Goal: Information Seeking & Learning: Learn about a topic

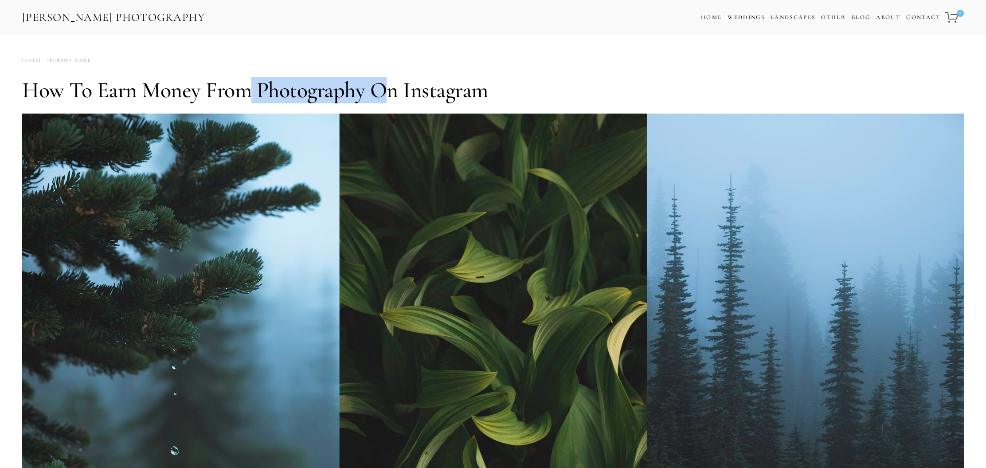
drag, startPoint x: 243, startPoint y: 85, endPoint x: 391, endPoint y: 90, distance: 147.3
click at [391, 90] on h1 "How to Earn Money from Photography on Instagram" at bounding box center [493, 90] width 942 height 27
click at [423, 90] on h1 "How to Earn Money from Photography on Instagram" at bounding box center [493, 90] width 942 height 27
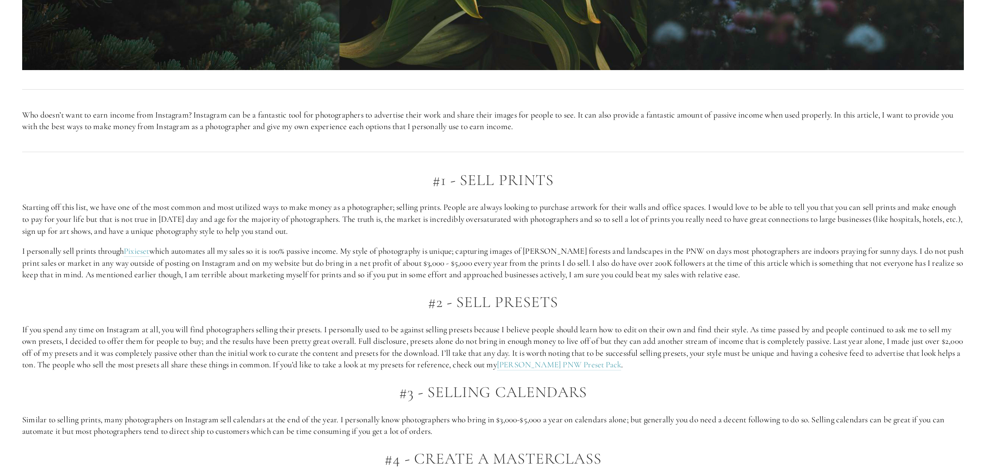
scroll to position [649, 0]
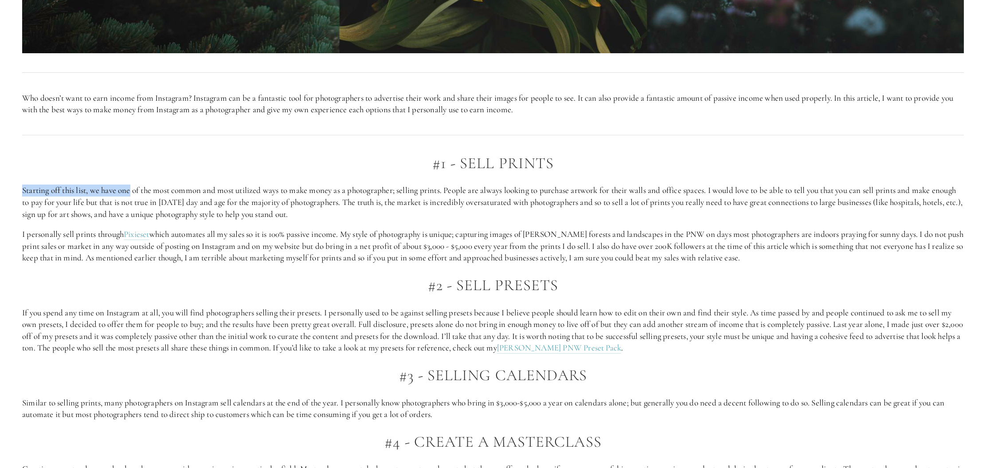
drag, startPoint x: 141, startPoint y: 184, endPoint x: 365, endPoint y: 184, distance: 224.4
click at [365, 184] on p "Starting off this list, we have one of the most common and most utilized ways t…" at bounding box center [493, 201] width 942 height 35
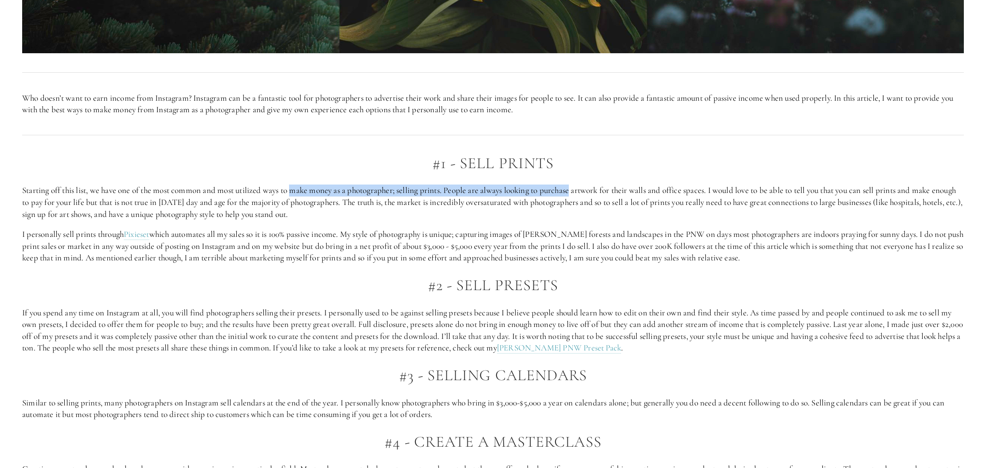
drag, startPoint x: 294, startPoint y: 189, endPoint x: 575, endPoint y: 186, distance: 280.7
click at [575, 186] on p "Starting off this list, we have one of the most common and most utilized ways t…" at bounding box center [493, 201] width 942 height 35
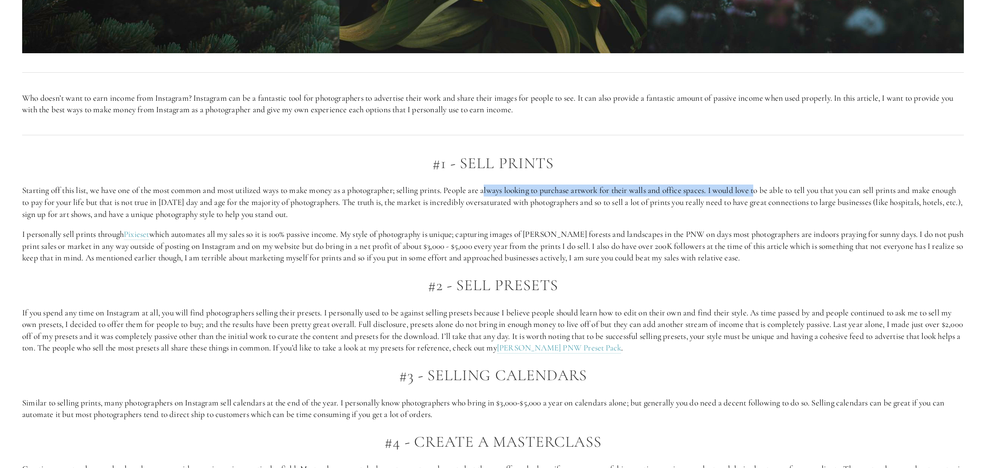
drag, startPoint x: 745, startPoint y: 188, endPoint x: 762, endPoint y: 188, distance: 17.3
click at [762, 188] on p "Starting off this list, we have one of the most common and most utilized ways t…" at bounding box center [493, 201] width 942 height 35
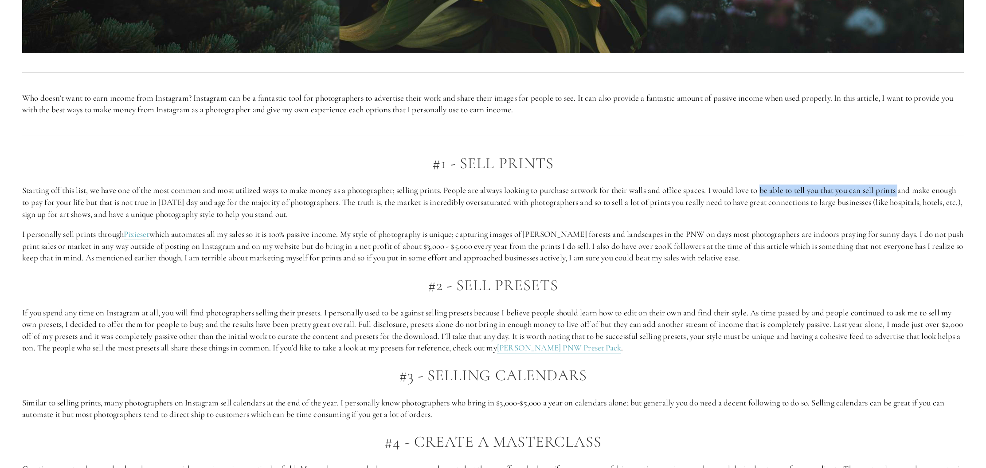
drag, startPoint x: 902, startPoint y: 189, endPoint x: 911, endPoint y: 189, distance: 8.9
click at [911, 189] on p "Starting off this list, we have one of the most common and most utilized ways t…" at bounding box center [493, 201] width 942 height 35
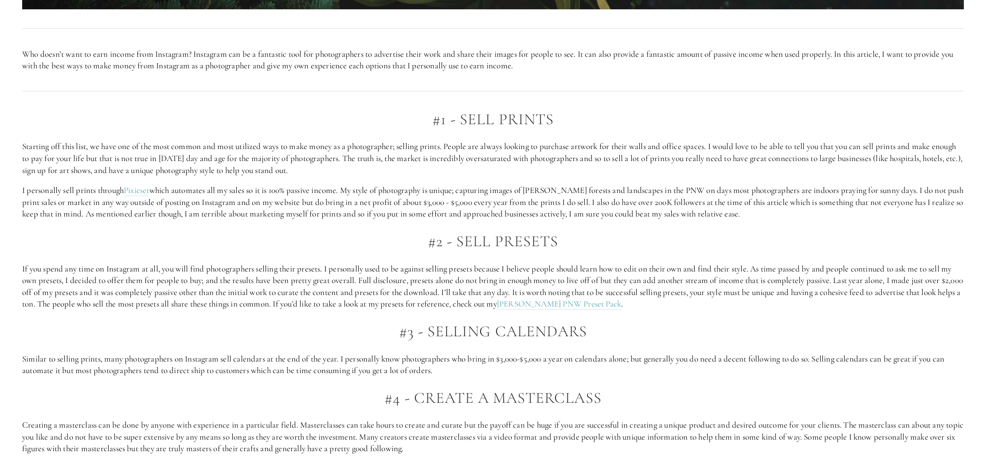
scroll to position [693, 0]
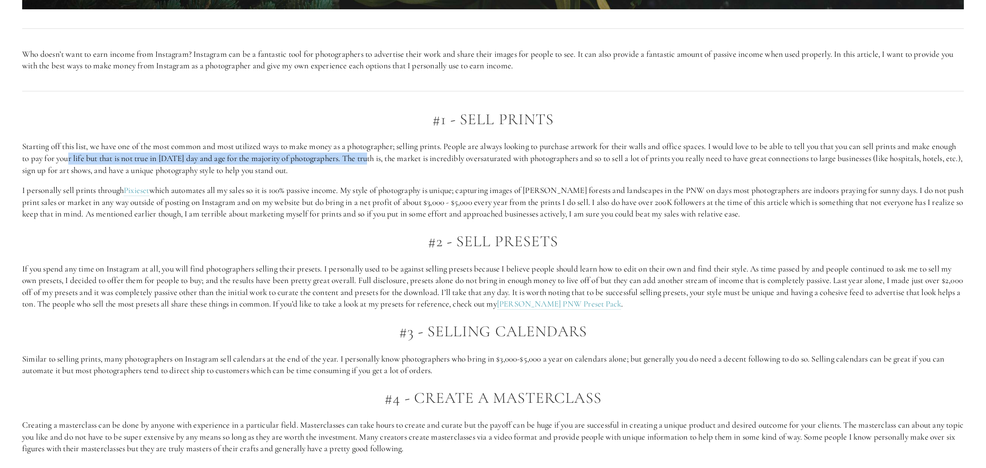
drag, startPoint x: 198, startPoint y: 155, endPoint x: 392, endPoint y: 161, distance: 193.9
click at [392, 161] on p "Starting off this list, we have one of the most common and most utilized ways t…" at bounding box center [493, 158] width 942 height 35
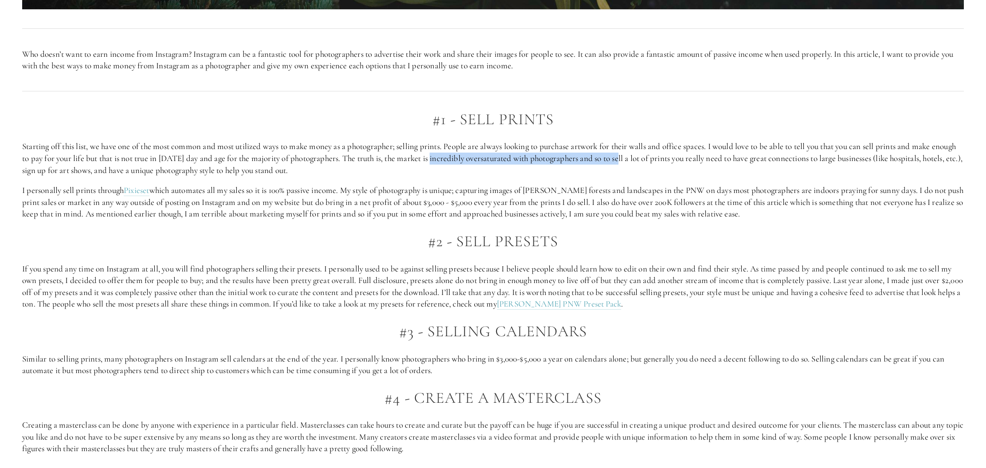
drag, startPoint x: 487, startPoint y: 160, endPoint x: 650, endPoint y: 155, distance: 163.3
click at [650, 155] on p "Starting off this list, we have one of the most common and most utilized ways t…" at bounding box center [493, 158] width 942 height 35
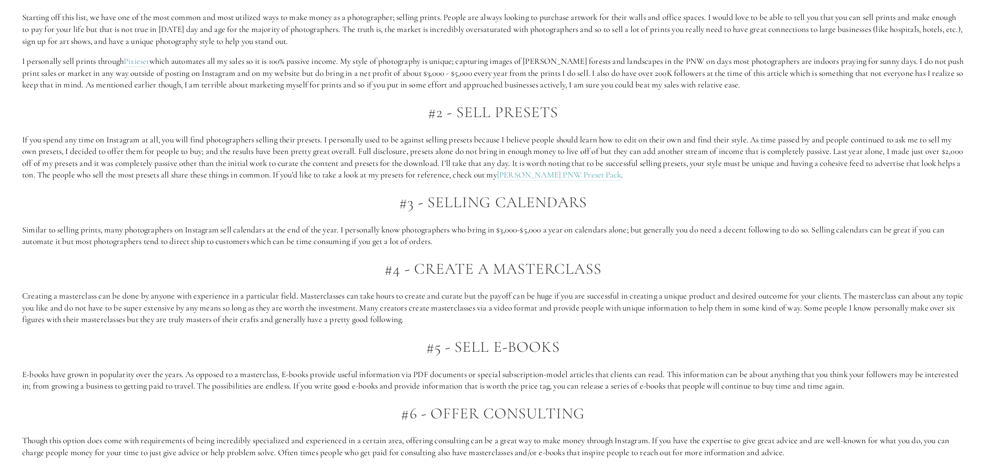
scroll to position [821, 0]
drag, startPoint x: 231, startPoint y: 221, endPoint x: 295, endPoint y: 219, distance: 64.3
click at [295, 219] on div "#1 - Sell Prints Starting off this list, we have one of the most common and mos…" at bounding box center [493, 427] width 942 height 889
drag, startPoint x: 327, startPoint y: 223, endPoint x: 462, endPoint y: 223, distance: 134.4
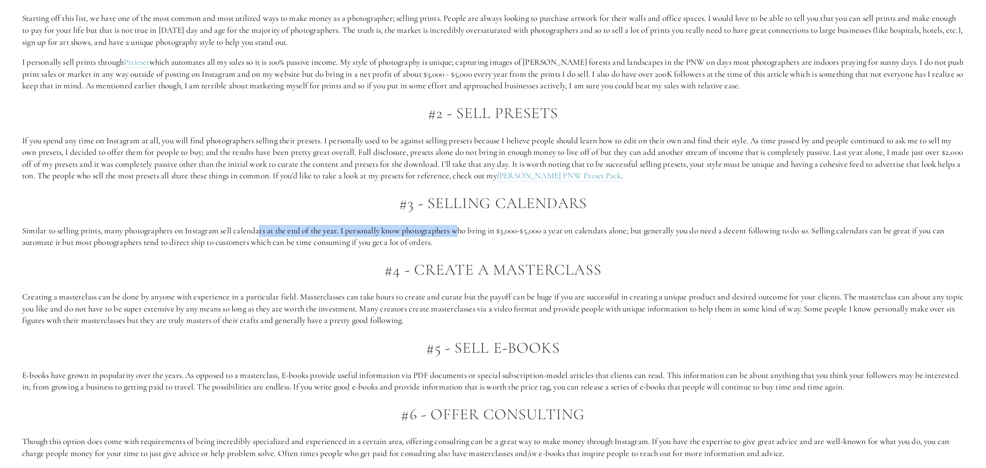
click at [462, 225] on p "Similar to selling prints, many photographers on Instagram sell calendars at th…" at bounding box center [493, 237] width 942 height 24
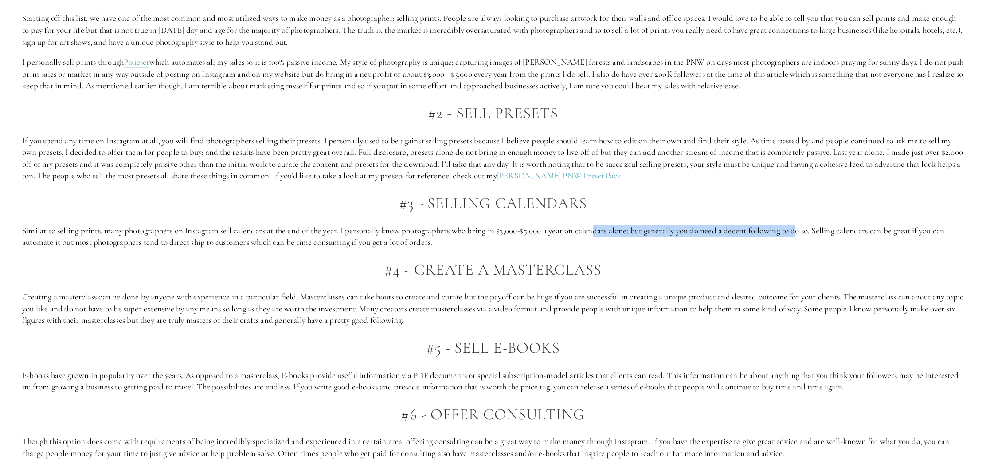
drag, startPoint x: 630, startPoint y: 228, endPoint x: 804, endPoint y: 230, distance: 174.3
click at [804, 230] on p "Similar to selling prints, many photographers on Instagram sell calendars at th…" at bounding box center [493, 237] width 942 height 24
drag, startPoint x: 890, startPoint y: 225, endPoint x: 897, endPoint y: 225, distance: 7.1
click at [897, 225] on p "Similar to selling prints, many photographers on Instagram sell calendars at th…" at bounding box center [493, 237] width 942 height 24
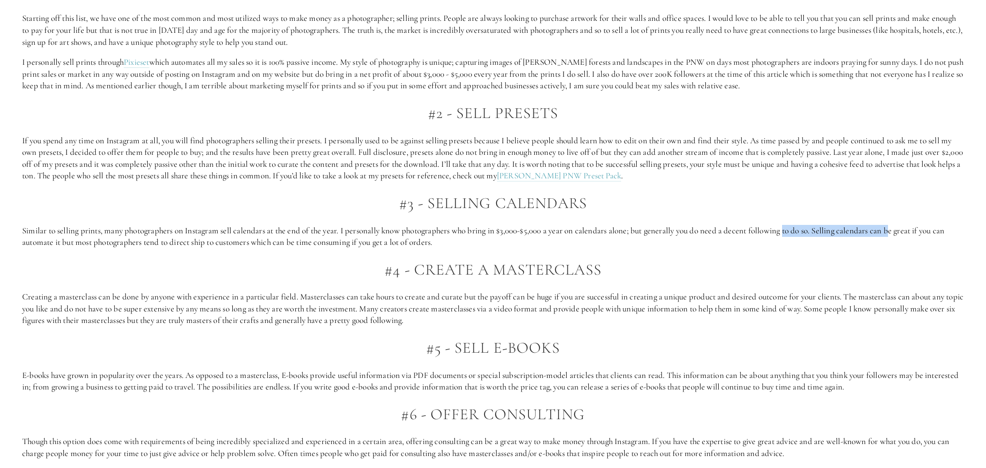
click at [897, 225] on p "Similar to selling prints, many photographers on Instagram sell calendars at th…" at bounding box center [493, 237] width 942 height 24
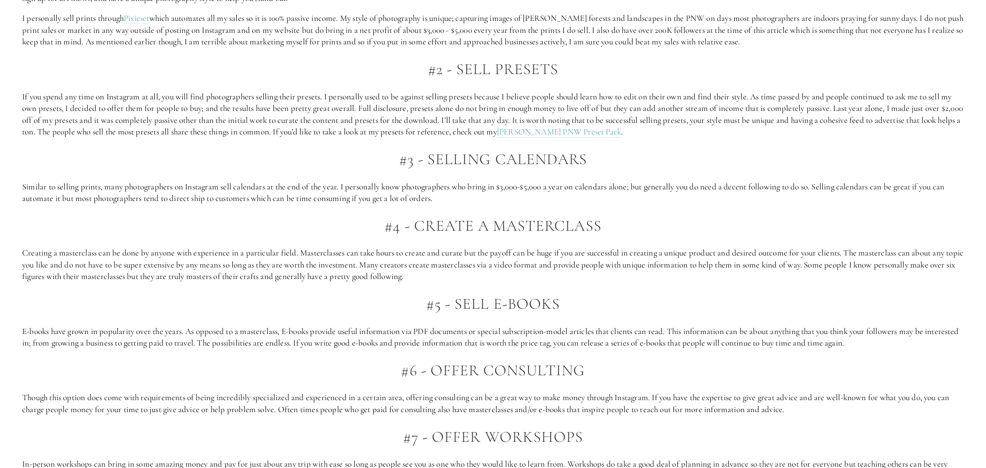
scroll to position [877, 0]
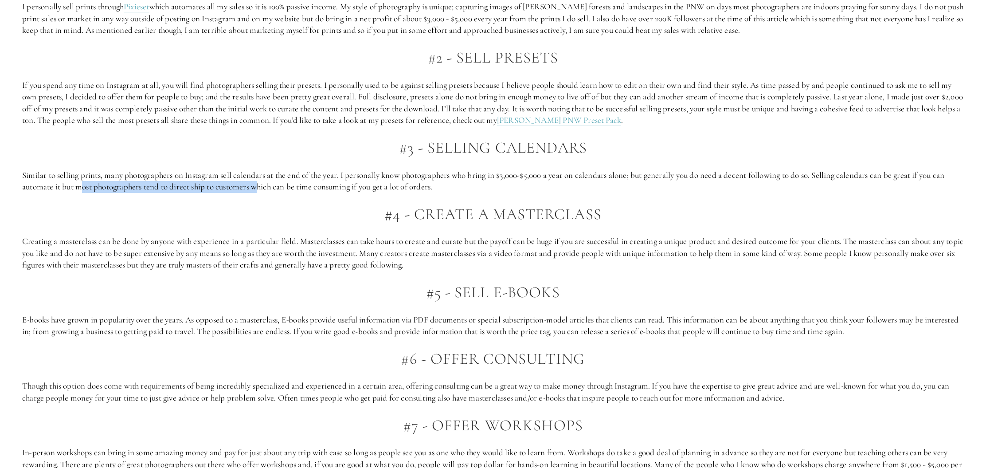
drag, startPoint x: 141, startPoint y: 182, endPoint x: 261, endPoint y: 179, distance: 120.2
click at [261, 179] on p "Similar to selling prints, many photographers on Instagram sell calendars at th…" at bounding box center [493, 181] width 942 height 24
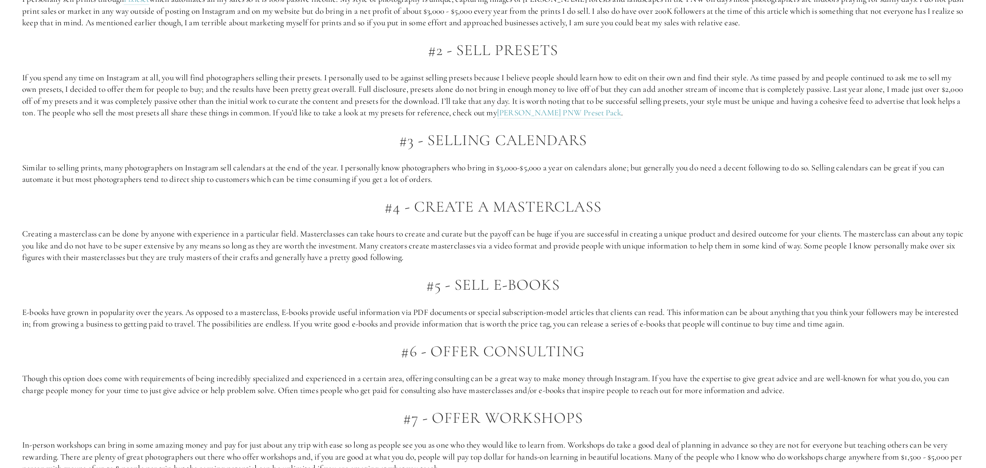
scroll to position [889, 0]
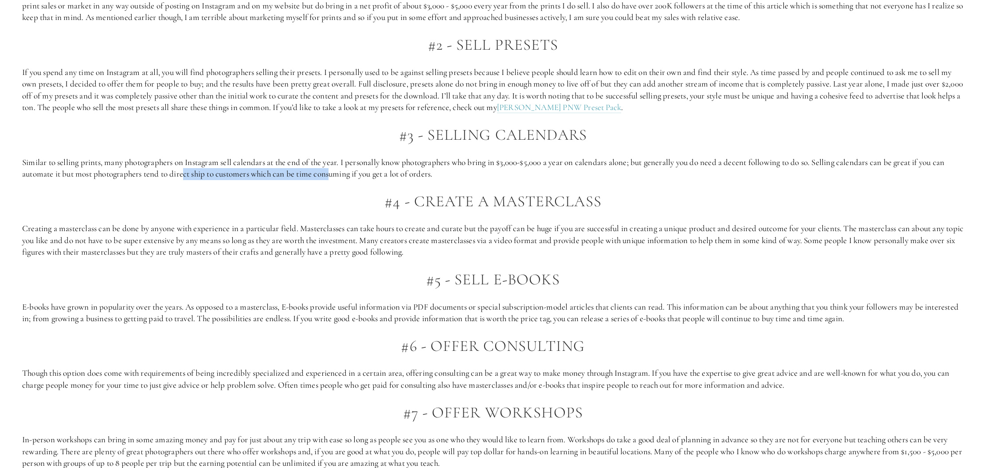
drag, startPoint x: 302, startPoint y: 166, endPoint x: 335, endPoint y: 167, distance: 32.8
click at [335, 167] on p "Similar to selling prints, many photographers on Instagram sell calendars at th…" at bounding box center [493, 169] width 942 height 24
drag, startPoint x: 264, startPoint y: 168, endPoint x: 385, endPoint y: 168, distance: 121.1
click at [385, 168] on p "Similar to selling prints, many photographers on Instagram sell calendars at th…" at bounding box center [493, 169] width 942 height 24
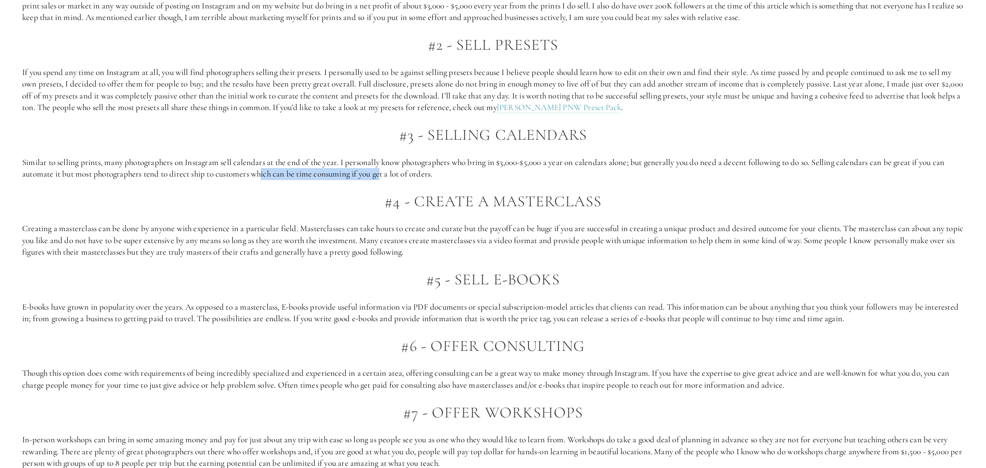
click at [385, 168] on p "Similar to selling prints, many photographers on Instagram sell calendars at th…" at bounding box center [493, 169] width 942 height 24
drag, startPoint x: 327, startPoint y: 170, endPoint x: 427, endPoint y: 168, distance: 100.2
click at [427, 168] on p "Similar to selling prints, many photographers on Instagram sell calendars at th…" at bounding box center [493, 169] width 942 height 24
drag, startPoint x: 148, startPoint y: 168, endPoint x: 270, endPoint y: 169, distance: 122.4
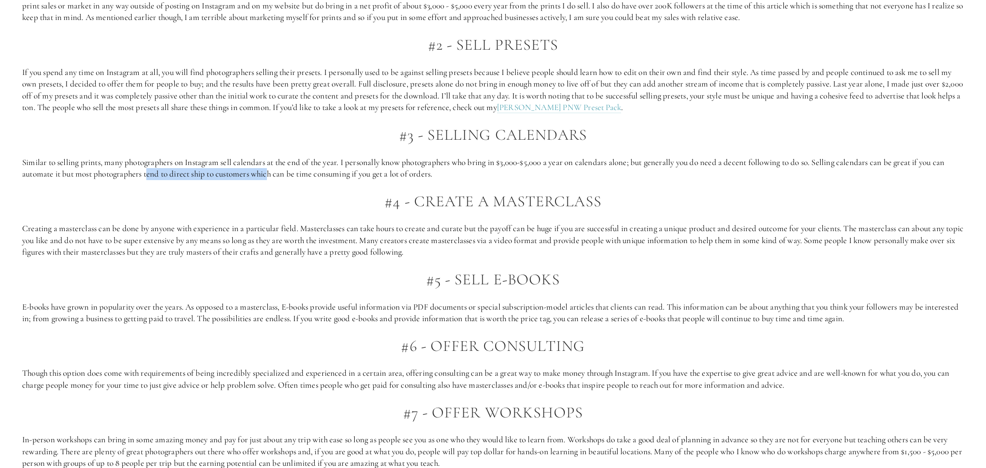
click at [270, 169] on p "Similar to selling prints, many photographers on Instagram sell calendars at th…" at bounding box center [493, 169] width 942 height 24
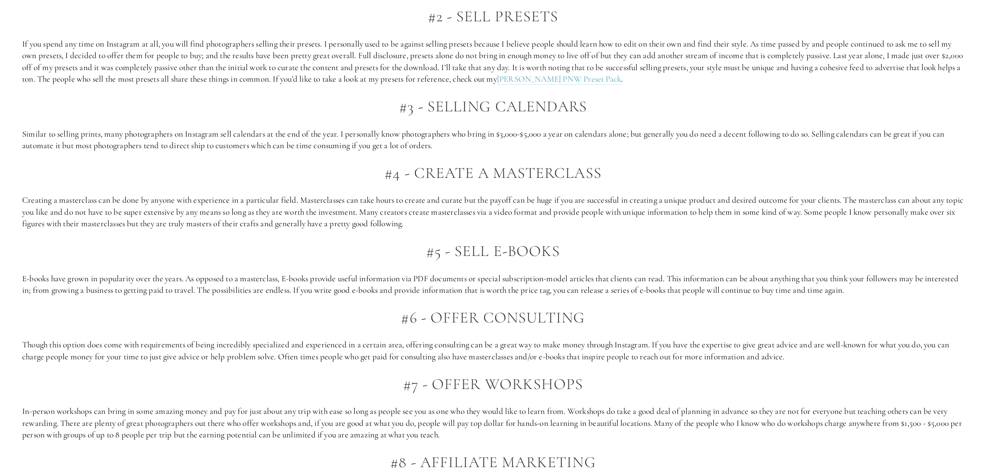
scroll to position [917, 0]
drag, startPoint x: 336, startPoint y: 193, endPoint x: 372, endPoint y: 193, distance: 36.4
click at [372, 195] on p "Creating a masterclass can be done by anyone with experience in a particular fi…" at bounding box center [493, 212] width 942 height 35
drag, startPoint x: 372, startPoint y: 193, endPoint x: 306, endPoint y: 200, distance: 66.9
click at [372, 195] on p "Creating a masterclass can be done by anyone with experience in a particular fi…" at bounding box center [493, 212] width 942 height 35
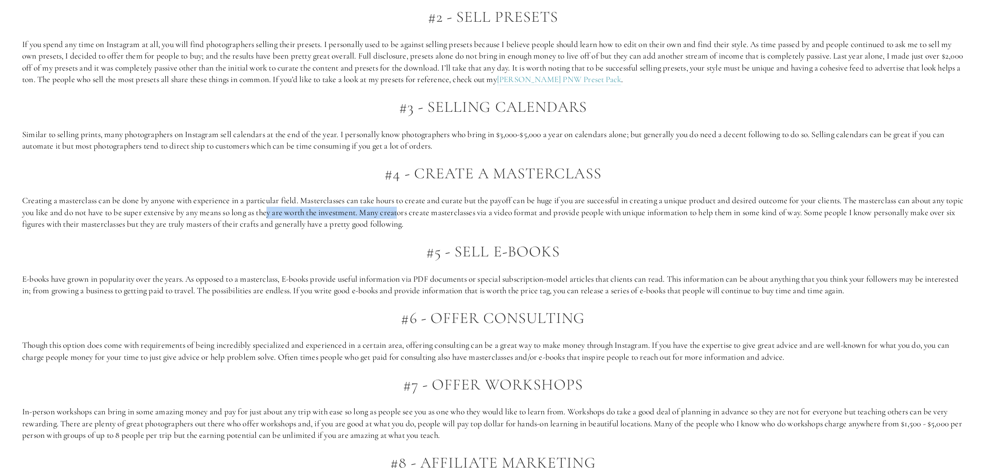
drag, startPoint x: 319, startPoint y: 203, endPoint x: 422, endPoint y: 203, distance: 103.3
click at [422, 203] on p "Creating a masterclass can be done by anyone with experience in a particular fi…" at bounding box center [493, 212] width 942 height 35
drag, startPoint x: 422, startPoint y: 203, endPoint x: 349, endPoint y: 213, distance: 73.4
click at [421, 203] on p "Creating a masterclass can be done by anyone with experience in a particular fi…" at bounding box center [493, 212] width 942 height 35
drag, startPoint x: 299, startPoint y: 215, endPoint x: 380, endPoint y: 214, distance: 81.6
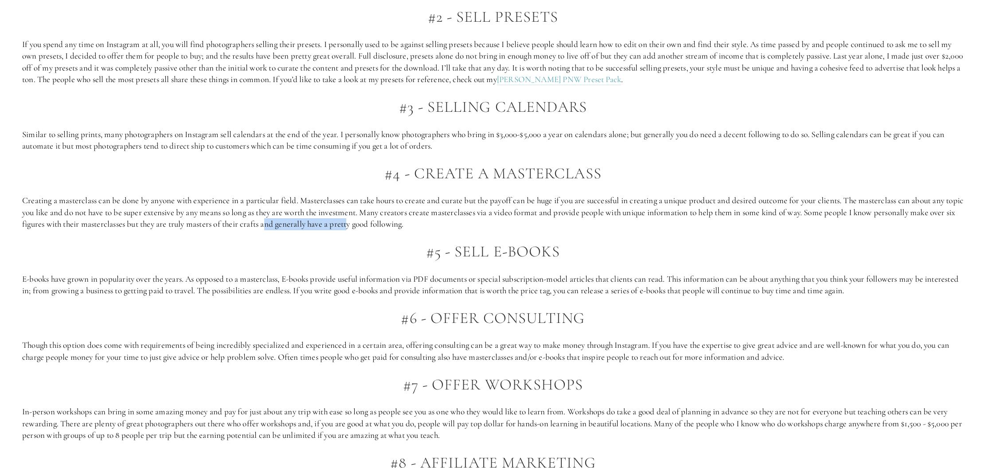
click at [380, 214] on p "Creating a masterclass can be done by anyone with experience in a particular fi…" at bounding box center [493, 212] width 942 height 35
drag, startPoint x: 694, startPoint y: 194, endPoint x: 812, endPoint y: 196, distance: 117.5
click at [812, 196] on p "Creating a masterclass can be done by anyone with experience in a particular fi…" at bounding box center [493, 212] width 942 height 35
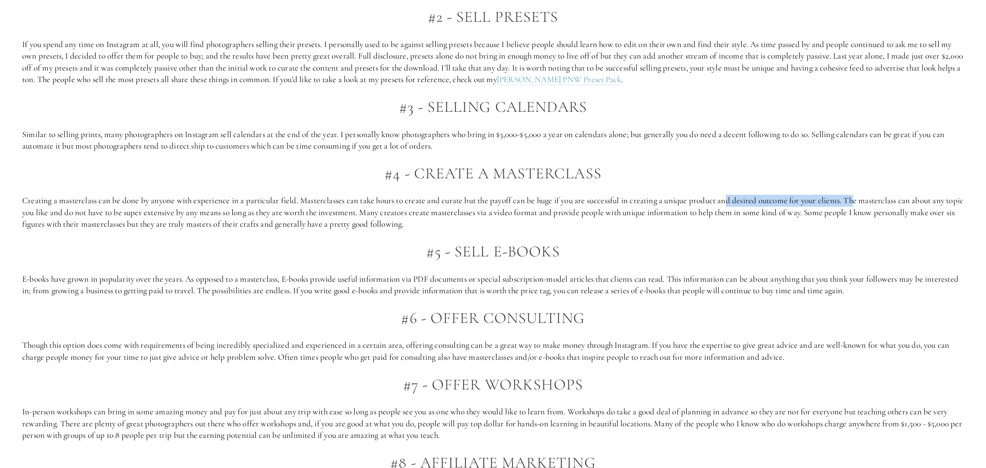
drag, startPoint x: 732, startPoint y: 194, endPoint x: 859, endPoint y: 197, distance: 127.3
click at [859, 197] on p "Creating a masterclass can be done by anyone with experience in a particular fi…" at bounding box center [493, 212] width 942 height 35
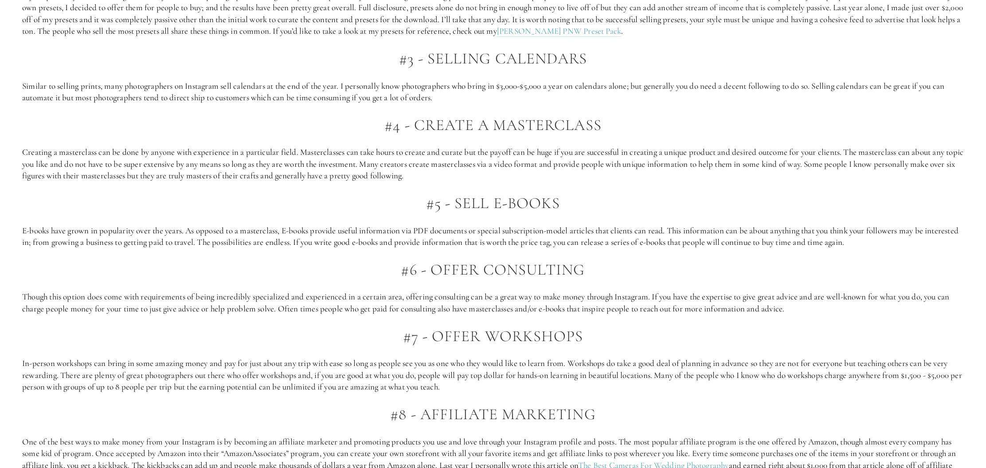
scroll to position [968, 0]
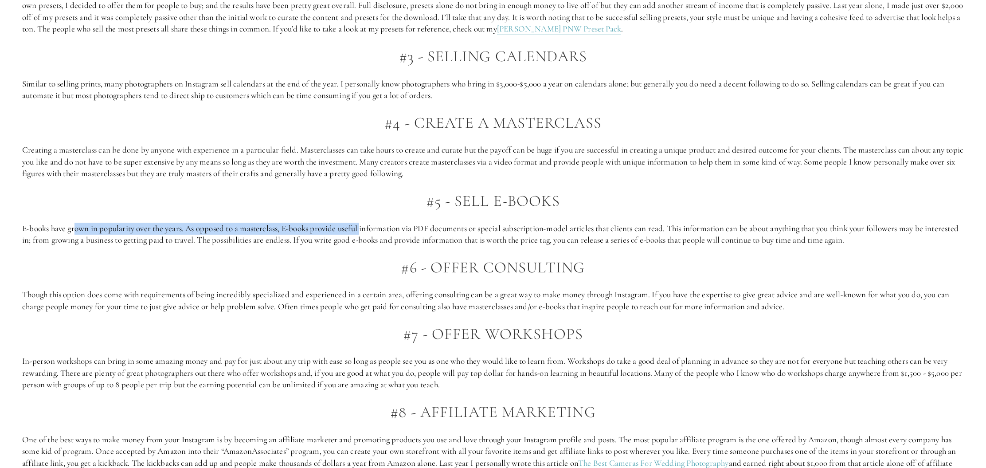
drag, startPoint x: 150, startPoint y: 220, endPoint x: 364, endPoint y: 222, distance: 214.2
click at [364, 223] on p "E-books have grown in popularity over the years. As opposed to a masterclass, E…" at bounding box center [493, 235] width 942 height 24
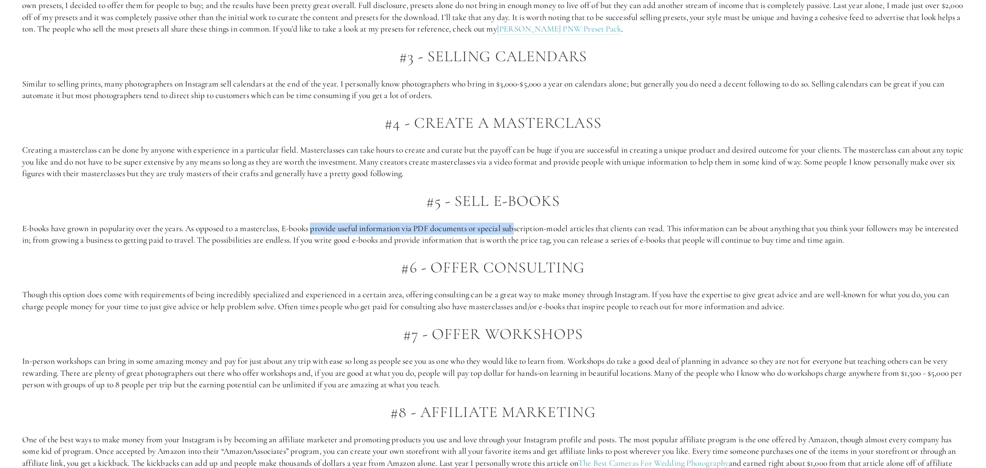
drag, startPoint x: 323, startPoint y: 217, endPoint x: 521, endPoint y: 220, distance: 198.2
click at [521, 223] on p "E-books have grown in popularity over the years. As opposed to a masterclass, E…" at bounding box center [493, 235] width 942 height 24
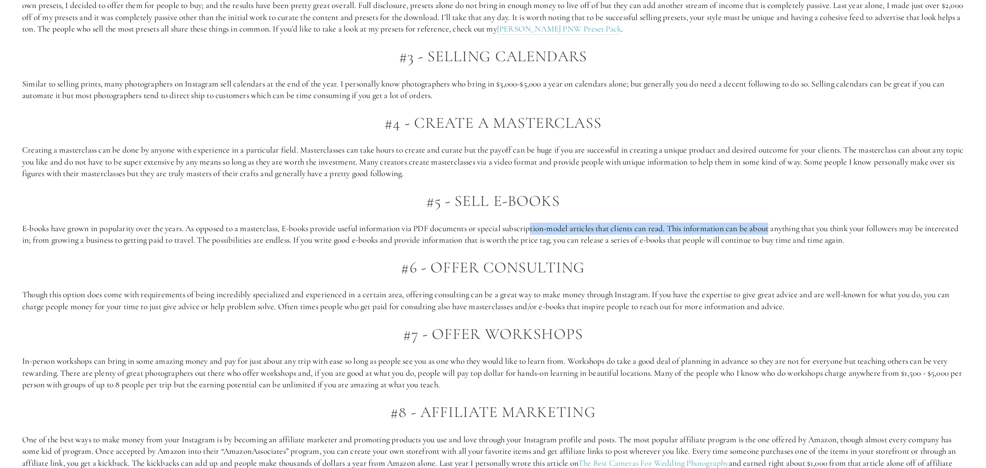
drag, startPoint x: 667, startPoint y: 224, endPoint x: 776, endPoint y: 223, distance: 109.5
click at [776, 223] on p "E-books have grown in popularity over the years. As opposed to a masterclass, E…" at bounding box center [493, 235] width 942 height 24
drag, startPoint x: 776, startPoint y: 223, endPoint x: 742, endPoint y: 234, distance: 35.8
click at [776, 223] on p "E-books have grown in popularity over the years. As opposed to a masterclass, E…" at bounding box center [493, 235] width 942 height 24
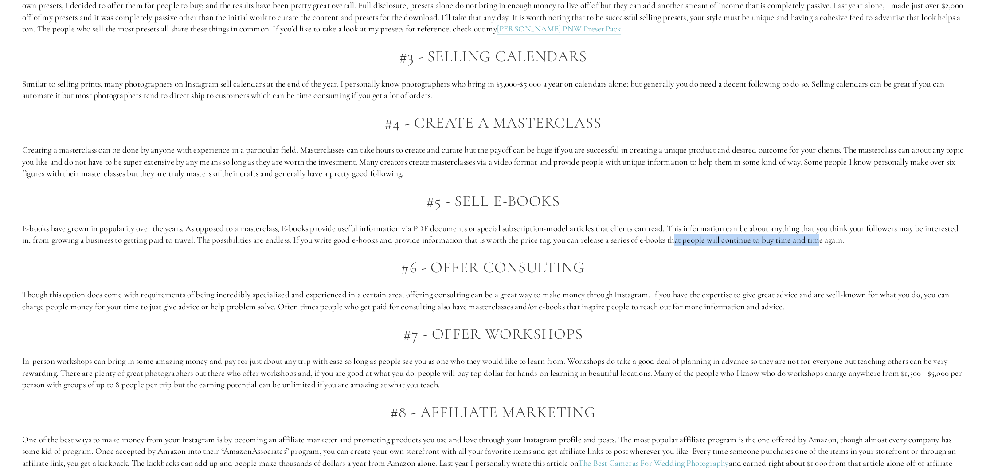
drag, startPoint x: 748, startPoint y: 238, endPoint x: 863, endPoint y: 235, distance: 114.9
click at [863, 235] on p "E-books have grown in popularity over the years. As opposed to a masterclass, E…" at bounding box center [493, 235] width 942 height 24
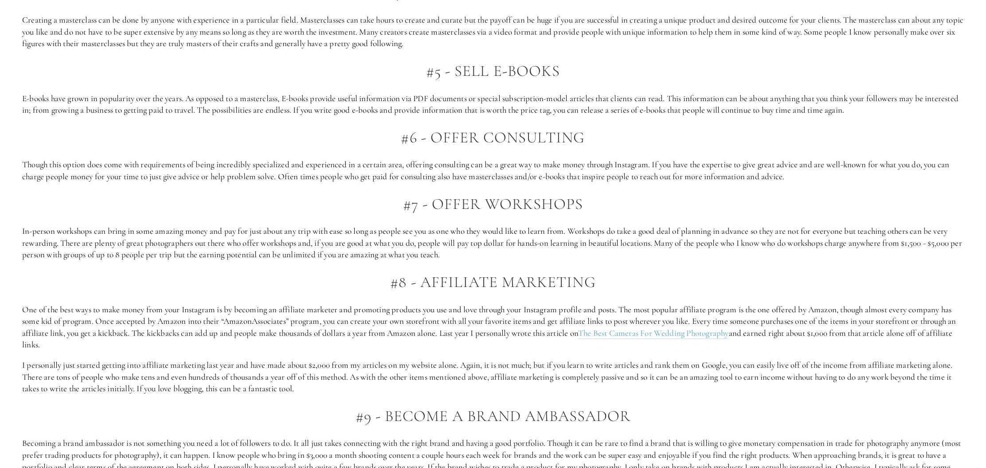
scroll to position [1111, 0]
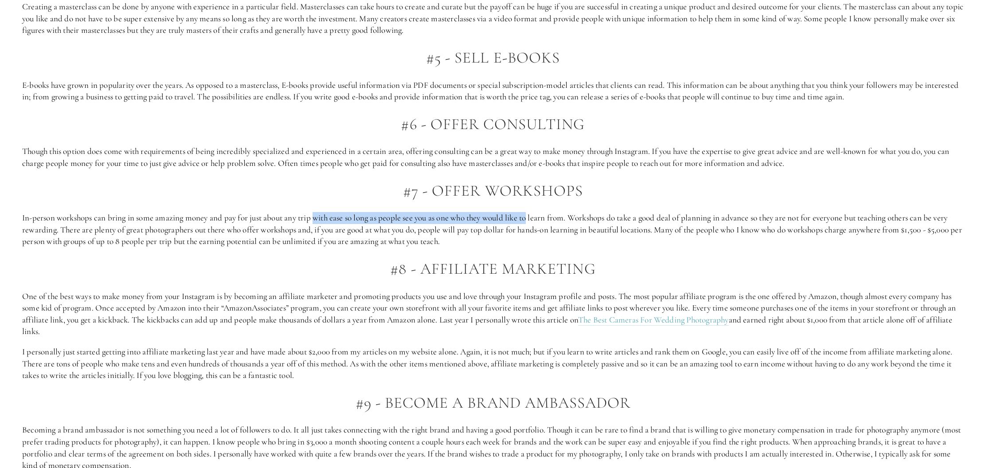
drag, startPoint x: 318, startPoint y: 207, endPoint x: 533, endPoint y: 213, distance: 215.6
click at [533, 213] on p "In-person workshops can bring in some amazing money and pay for just about any …" at bounding box center [493, 229] width 942 height 35
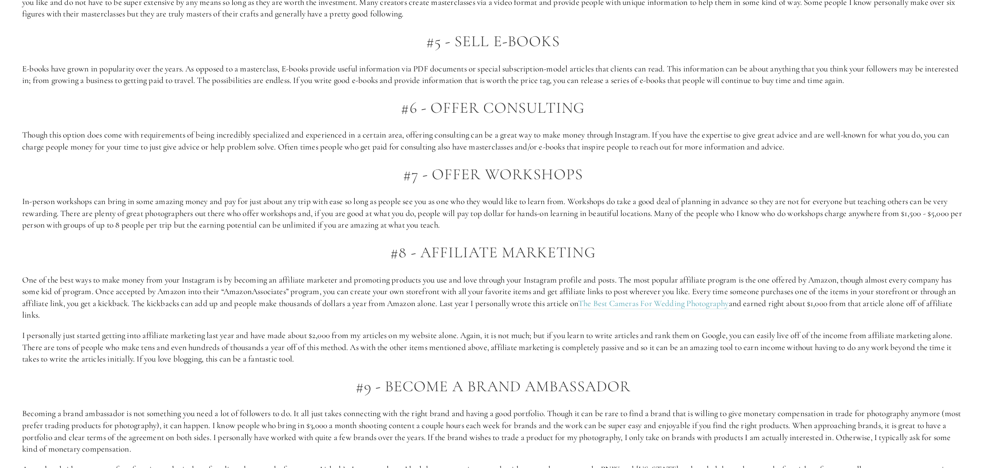
scroll to position [1128, 0]
drag, startPoint x: 553, startPoint y: 195, endPoint x: 578, endPoint y: 194, distance: 24.8
click at [578, 195] on p "In-person workshops can bring in some amazing money and pay for just about any …" at bounding box center [493, 212] width 942 height 35
drag, startPoint x: 577, startPoint y: 192, endPoint x: 712, endPoint y: 192, distance: 135.2
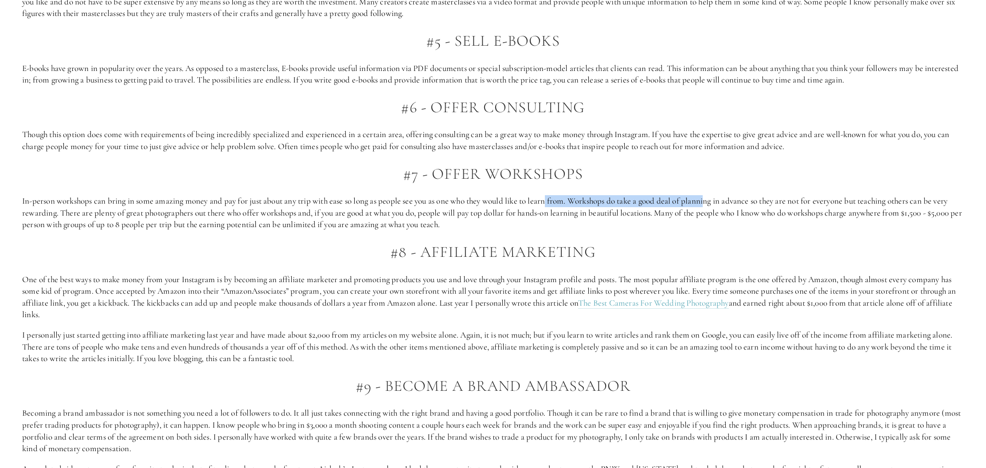
click at [712, 195] on p "In-person workshops can bring in some amazing money and pay for just about any …" at bounding box center [493, 212] width 942 height 35
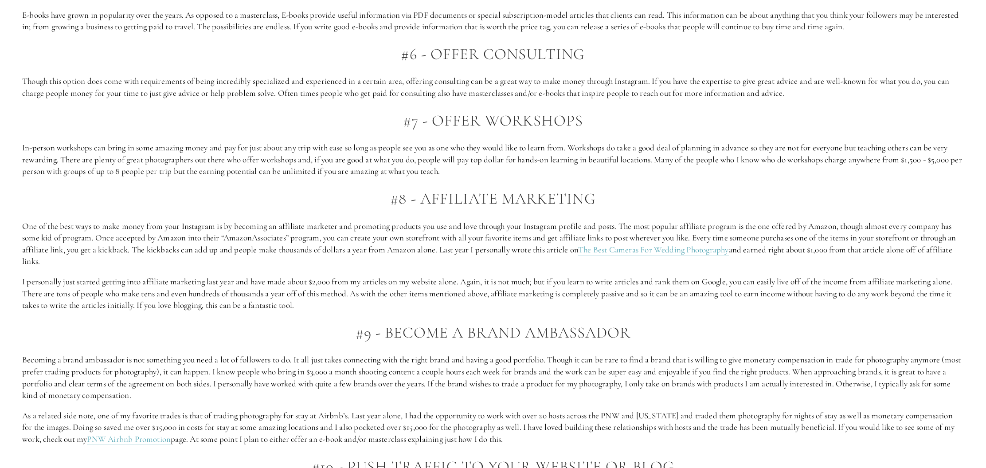
scroll to position [1184, 0]
drag, startPoint x: 310, startPoint y: 212, endPoint x: 384, endPoint y: 212, distance: 74.1
click at [384, 218] on p "One of the best ways to make money from your Instagram is by becoming an affili…" at bounding box center [493, 241] width 942 height 47
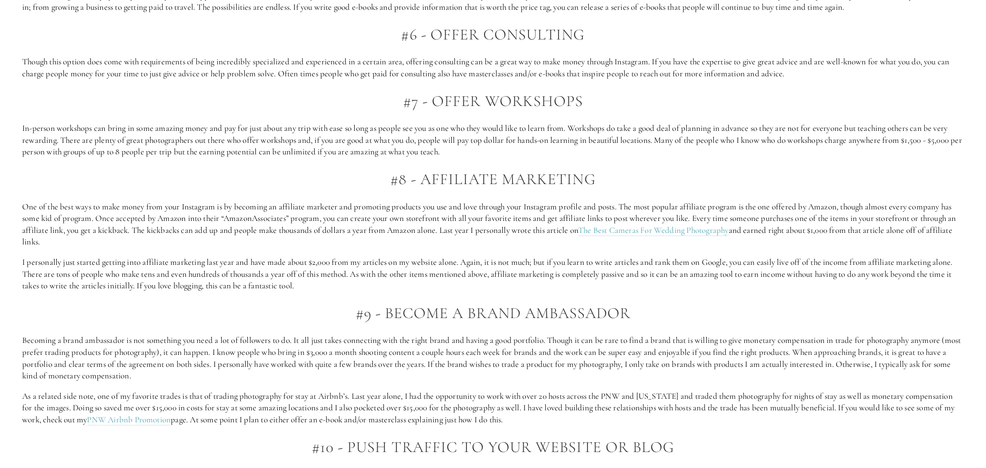
scroll to position [1201, 0]
drag, startPoint x: 405, startPoint y: 197, endPoint x: 497, endPoint y: 199, distance: 91.4
click at [497, 201] on p "One of the best ways to make money from your Instagram is by becoming an affili…" at bounding box center [493, 224] width 942 height 47
drag, startPoint x: 601, startPoint y: 199, endPoint x: 615, endPoint y: 199, distance: 13.8
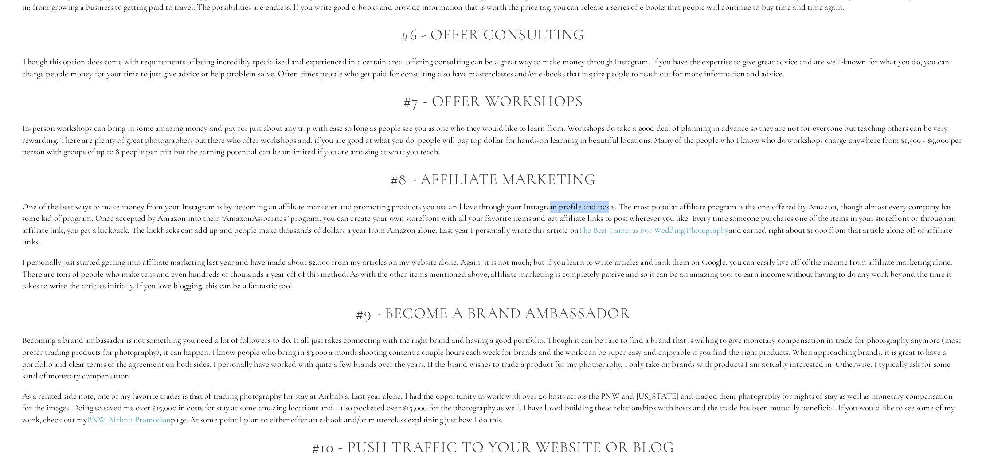
click at [615, 201] on p "One of the best ways to make money from your Instagram is by becoming an affili…" at bounding box center [493, 224] width 942 height 47
drag, startPoint x: 681, startPoint y: 196, endPoint x: 772, endPoint y: 197, distance: 90.5
click at [772, 201] on p "One of the best ways to make money from your Instagram is by becoming an affili…" at bounding box center [493, 224] width 942 height 47
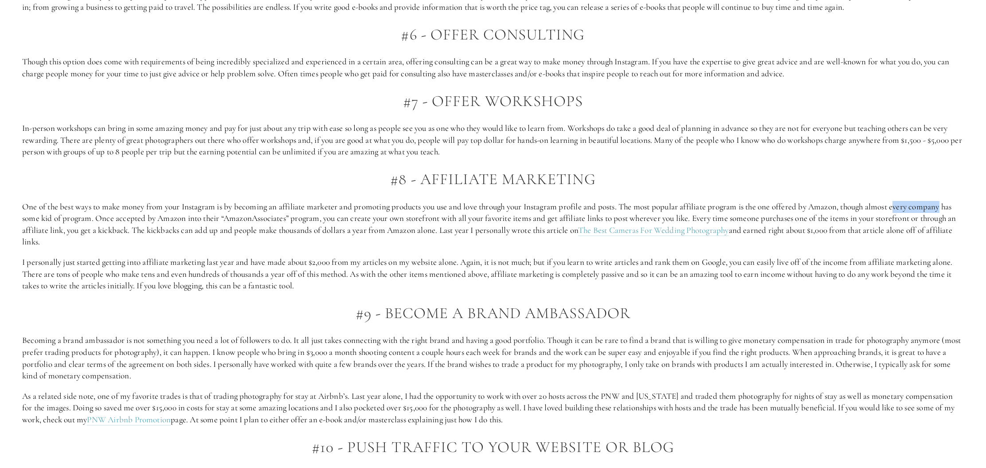
drag, startPoint x: 941, startPoint y: 198, endPoint x: 948, endPoint y: 198, distance: 6.2
click at [948, 201] on p "One of the best ways to make money from your Instagram is by becoming an affili…" at bounding box center [493, 224] width 942 height 47
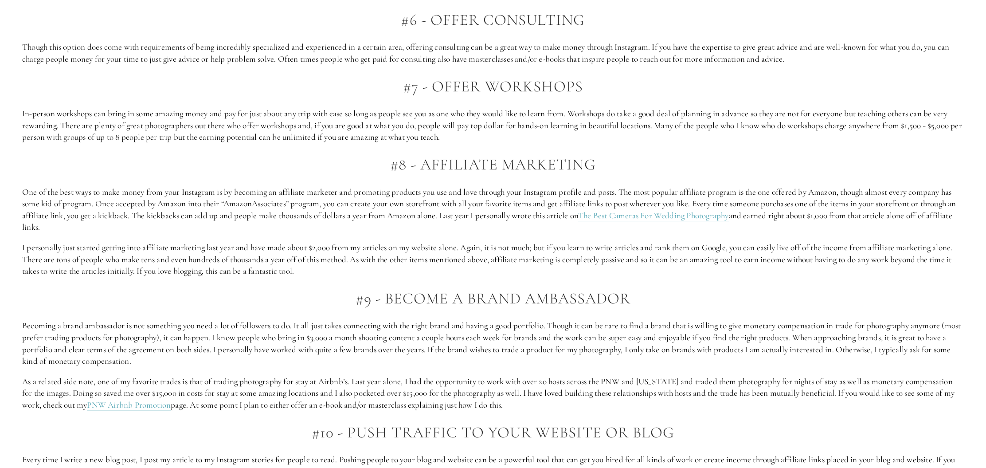
scroll to position [1217, 0]
drag, startPoint x: 262, startPoint y: 192, endPoint x: 355, endPoint y: 192, distance: 92.7
click at [337, 192] on p "One of the best ways to make money from your Instagram is by becoming an affili…" at bounding box center [493, 208] width 942 height 47
click at [362, 192] on p "One of the best ways to make money from your Instagram is by becoming an affili…" at bounding box center [493, 208] width 942 height 47
drag, startPoint x: 317, startPoint y: 192, endPoint x: 509, endPoint y: 194, distance: 192.0
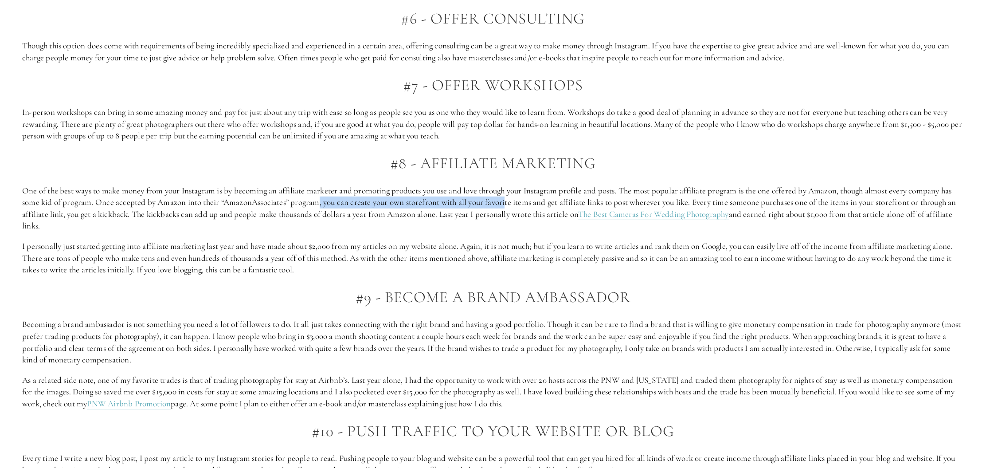
click at [509, 194] on p "One of the best ways to make money from your Instagram is by becoming an affili…" at bounding box center [493, 208] width 942 height 47
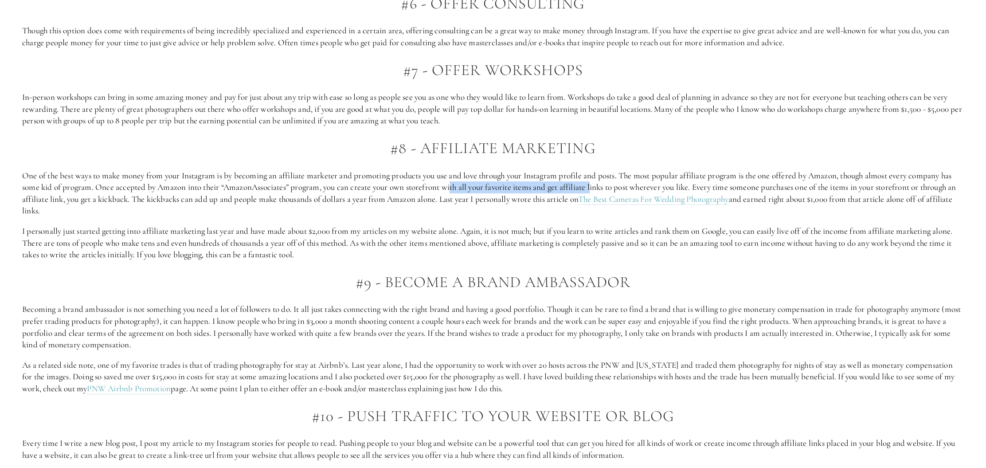
drag, startPoint x: 458, startPoint y: 180, endPoint x: 594, endPoint y: 176, distance: 135.3
click at [594, 176] on p "One of the best ways to make money from your Instagram is by becoming an affili…" at bounding box center [493, 193] width 942 height 47
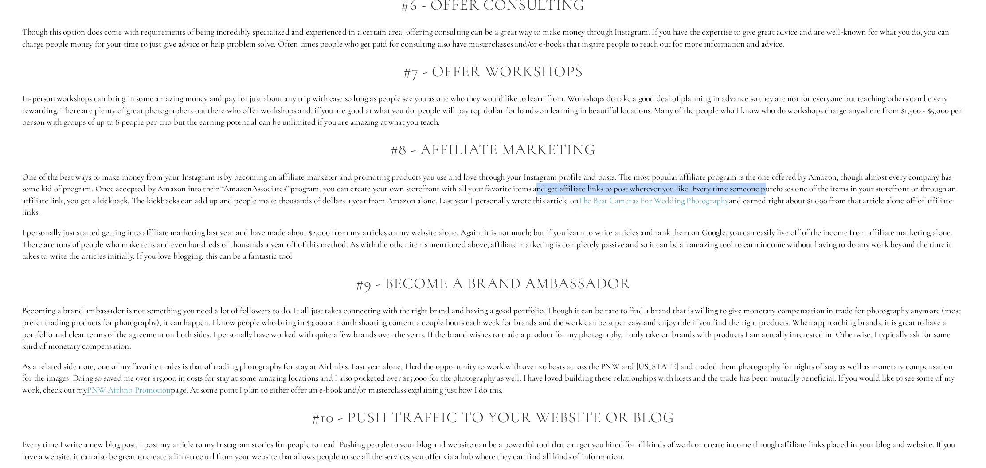
drag
click at [774, 178] on p "One of the best ways to make money from your Instagram is by becoming an affili…" at bounding box center [493, 194] width 942 height 47
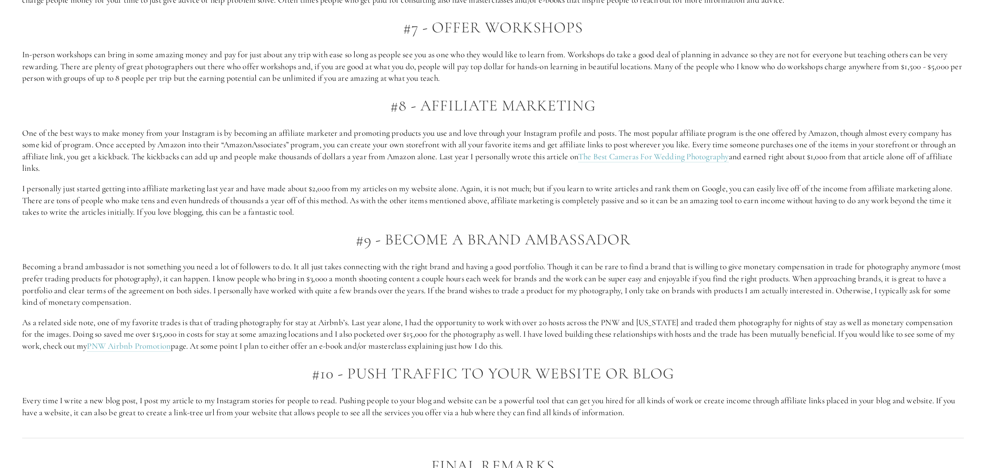
scroll to position [1276, 0]
click at [321, 142] on p "One of the best ways to make money from your Instagram is by becoming an affili…" at bounding box center [493, 148] width 942 height 47
click at [319, 181] on p "I personally just started getting into affiliate marketing last year and have m…" at bounding box center [493, 198] width 942 height 35
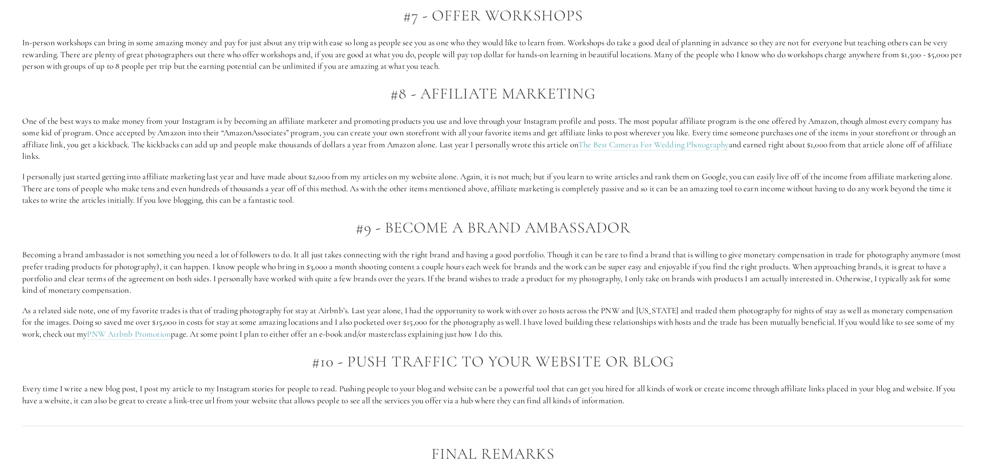
scroll to position [1290, 0]
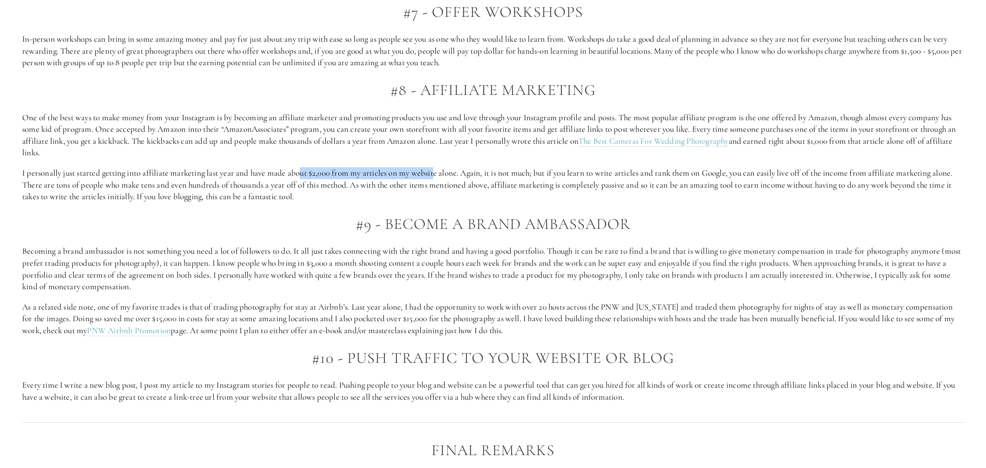
click at [438, 167] on p "I personally just started getting into affiliate marketing last year and have m…" at bounding box center [493, 184] width 942 height 35
click at [588, 167] on p "I personally just started getting into affiliate marketing last year and have m…" at bounding box center [493, 184] width 942 height 35
click at [753, 167] on p "I personally just started getting into affiliate marketing last year and have m…" at bounding box center [493, 184] width 942 height 35
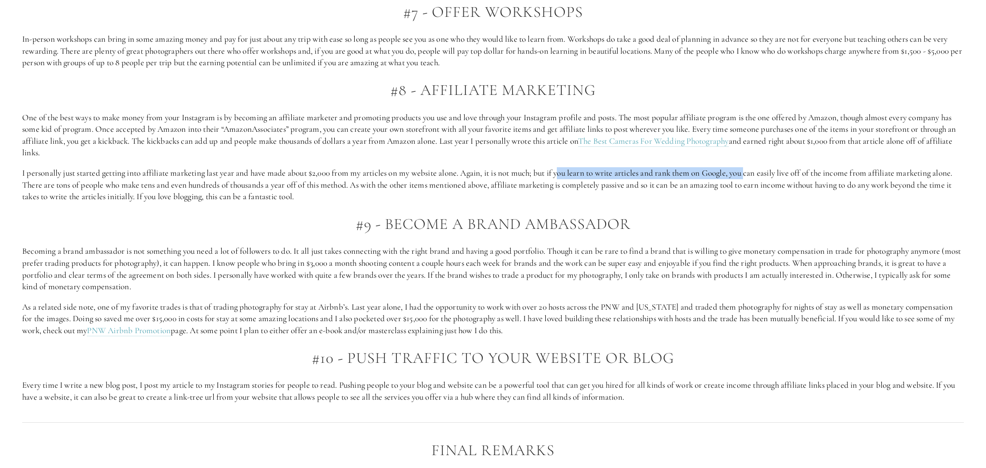
click at [753, 167] on p "I personally just started getting into affiliate marketing last year and have m…" at bounding box center [493, 184] width 942 height 35
click at [859, 167] on p "I personally just started getting into affiliate marketing last year and have m…" at bounding box center [493, 184] width 942 height 35
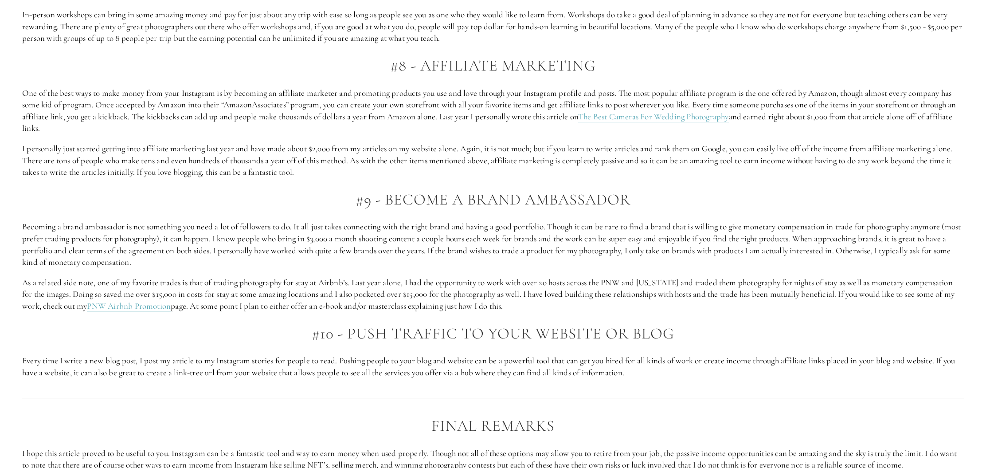
scroll to position [1316, 0]
click at [772, 145] on p "I personally just started getting into affiliate marketing last year and have m…" at bounding box center [493, 158] width 942 height 35
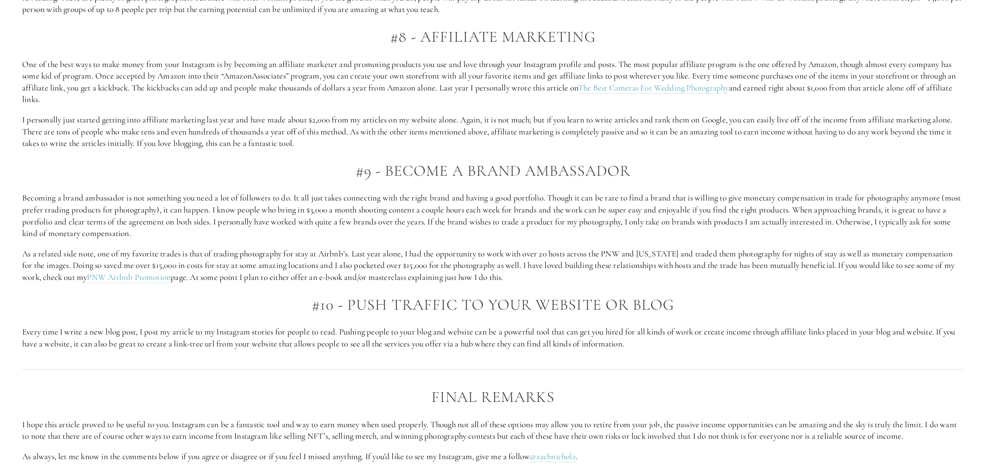
scroll to position [1340, 0]
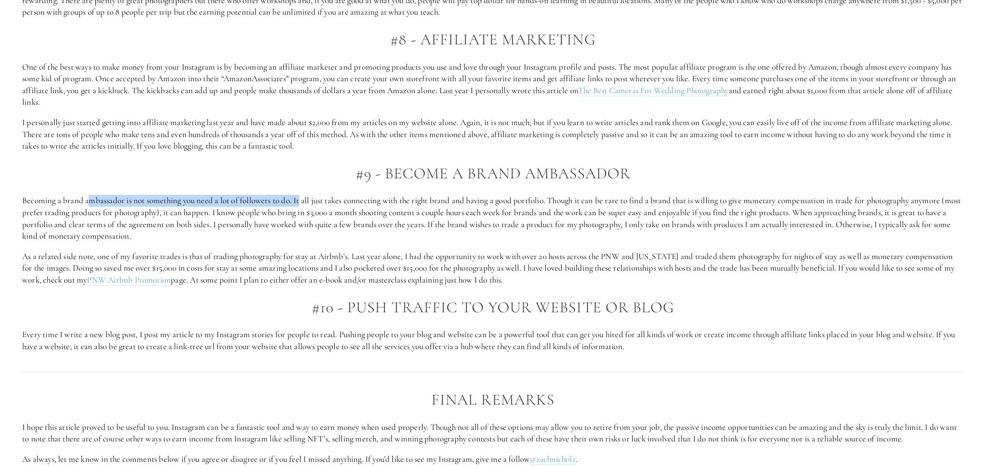
click at [302, 195] on p "Becoming a brand ambassador is not something you need a lot of followers to do.…" at bounding box center [493, 218] width 942 height 47
click at [443, 195] on p "Becoming a brand ambassador is not something you need a lot of followers to do.…" at bounding box center [493, 218] width 942 height 47
click at [332, 199] on p "Becoming a brand ambassador is not something you need a lot of followers to do.…" at bounding box center [493, 218] width 942 height 47
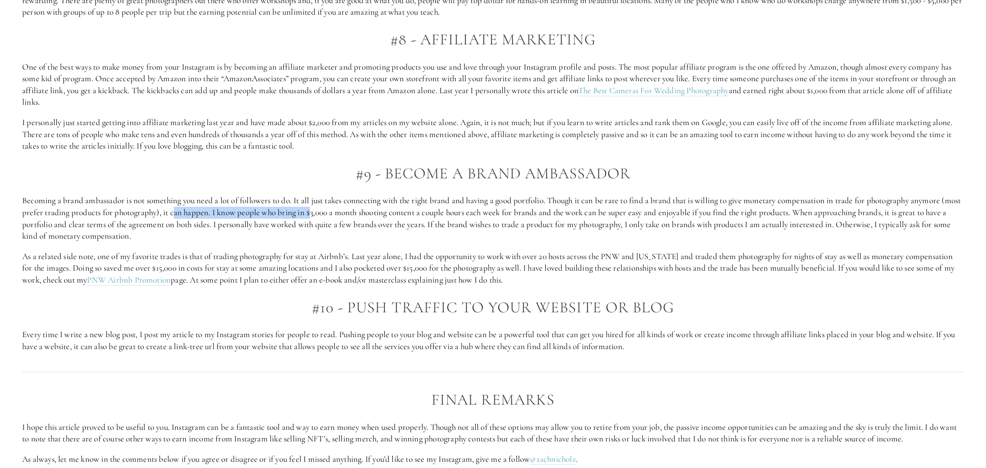
click at [332, 199] on p "Becoming a brand ambassador is not something you need a lot of followers to do.…" at bounding box center [493, 218] width 942 height 47
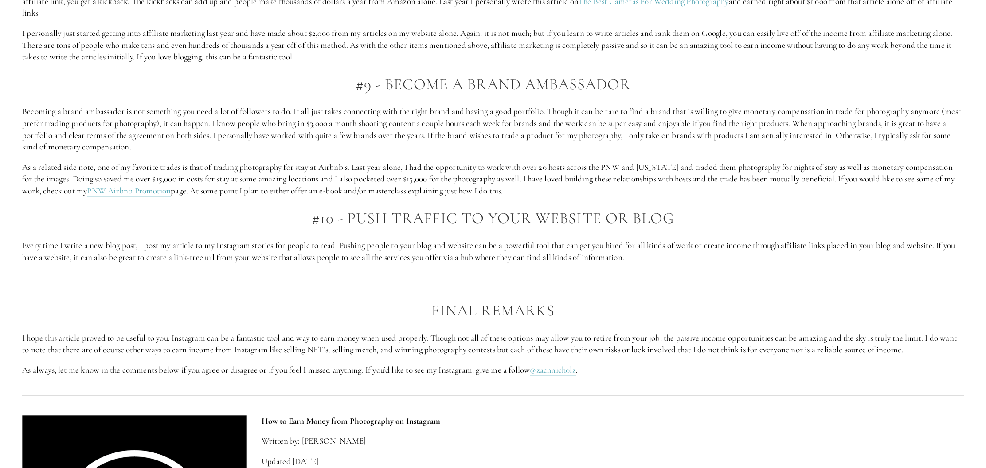
scroll to position [1430, 0]
drag, startPoint x: 124, startPoint y: 230, endPoint x: 274, endPoint y: 229, distance: 150.8
click at [274, 239] on p "Every time I write a new blog post, I post my article to my Instagram stories f…" at bounding box center [493, 251] width 942 height 24
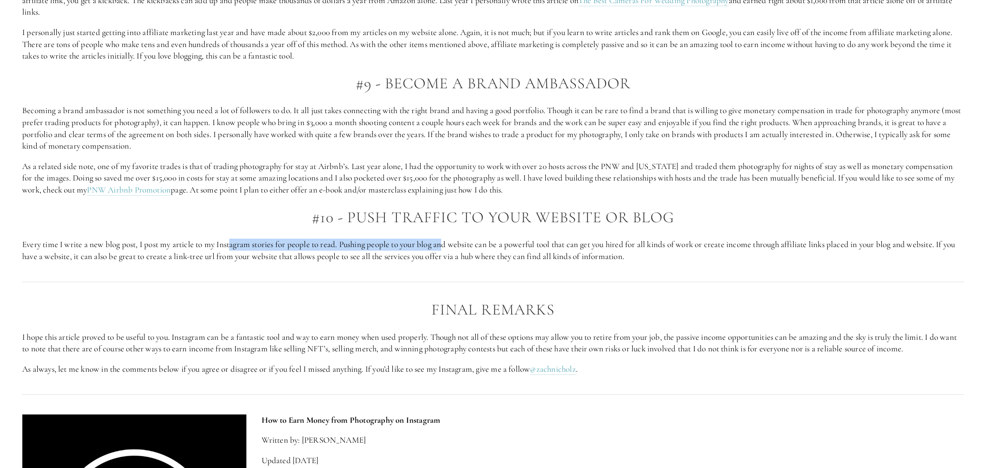
drag, startPoint x: 259, startPoint y: 230, endPoint x: 447, endPoint y: 232, distance: 188.0
click at [447, 239] on p "Every time I write a new blog post, I post my article to my Instagram stories f…" at bounding box center [493, 251] width 942 height 24
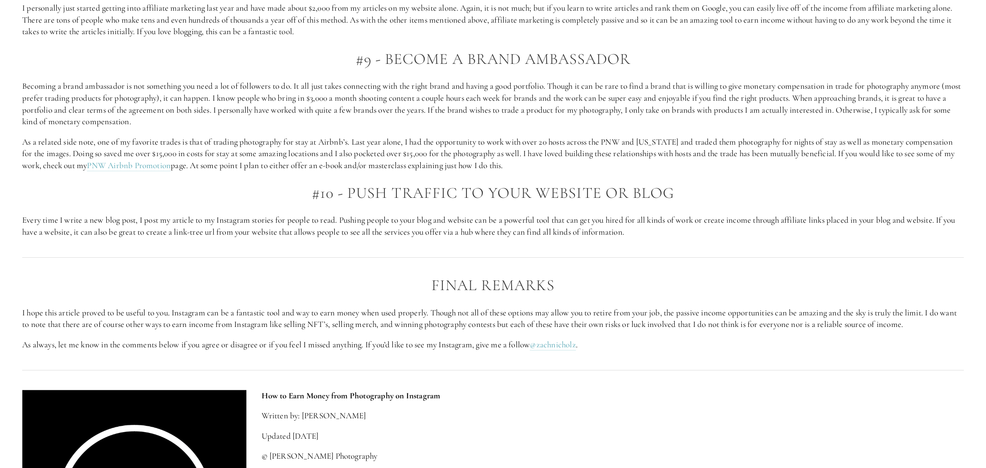
scroll to position [1455, 0]
drag, startPoint x: 447, startPoint y: 204, endPoint x: 530, endPoint y: 203, distance: 82.5
click at [530, 214] on p "Every time I write a new blog post, I post my article to my Instagram stories f…" at bounding box center [493, 226] width 942 height 24
drag, startPoint x: 506, startPoint y: 205, endPoint x: 702, endPoint y: 204, distance: 195.5
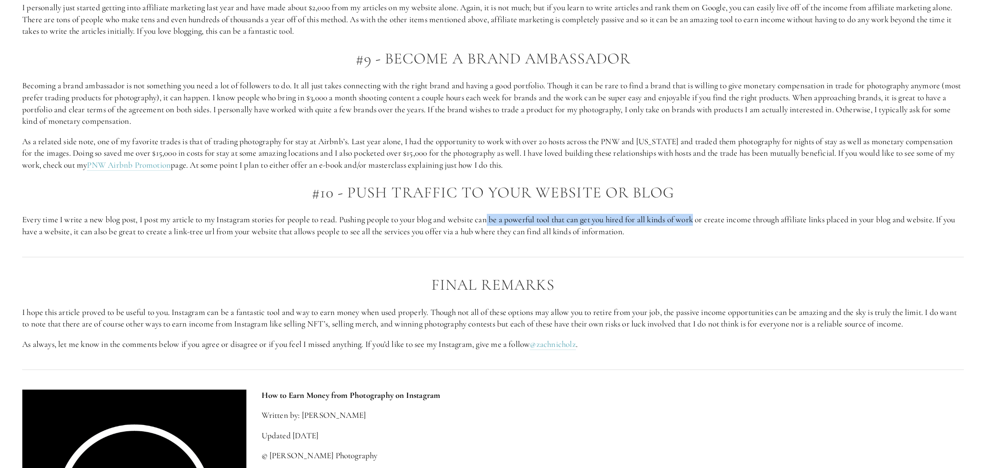
click at [702, 214] on p "Every time I write a new blog post, I post my article to my Instagram stories f…" at bounding box center [493, 226] width 942 height 24
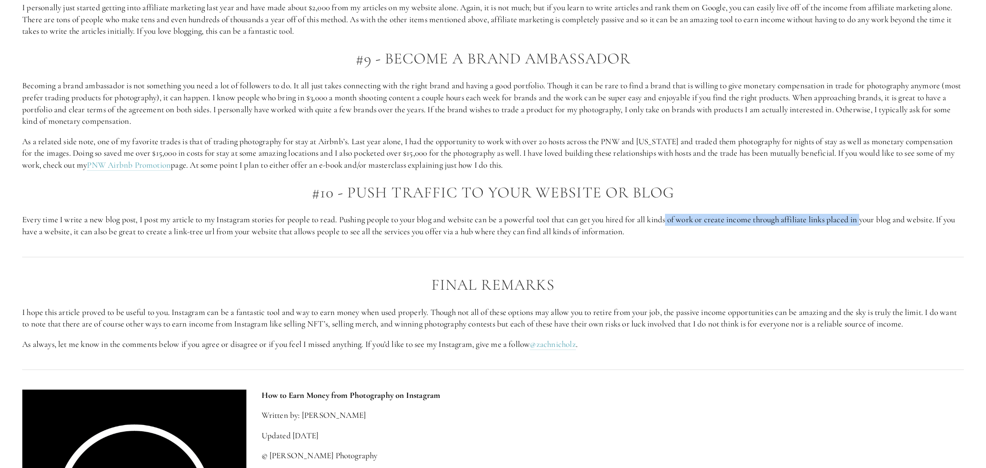
drag, startPoint x: 697, startPoint y: 206, endPoint x: 870, endPoint y: 204, distance: 172.5
click at [870, 214] on p "Every time I write a new blog post, I post my article to my Instagram stories f…" at bounding box center [493, 226] width 942 height 24
click at [607, 220] on p "Every time I write a new blog post, I post my article to my Instagram stories f…" at bounding box center [493, 226] width 942 height 24
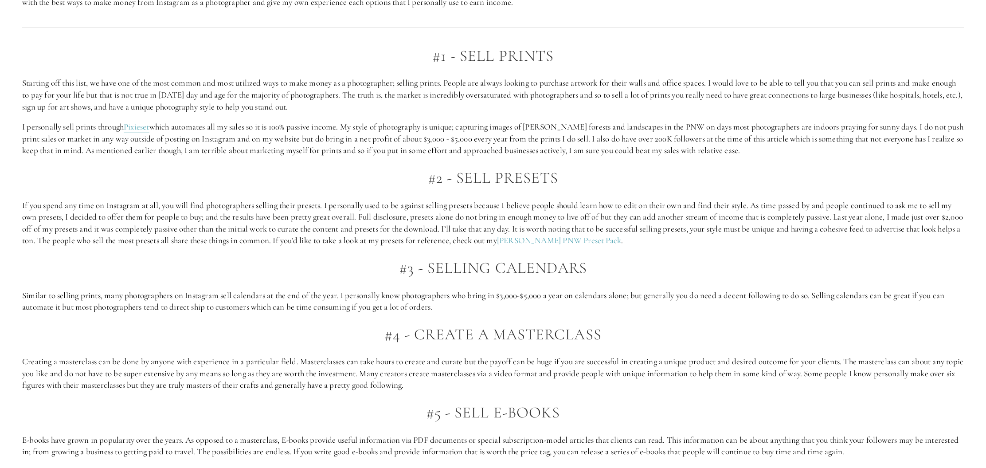
scroll to position [756, 0]
drag, startPoint x: 372, startPoint y: 224, endPoint x: 463, endPoint y: 223, distance: 90.9
click at [463, 223] on p "If you spend any time on Instagram at all, you will find photographers selling …" at bounding box center [493, 223] width 942 height 47
drag, startPoint x: 412, startPoint y: 234, endPoint x: 508, endPoint y: 234, distance: 95.8
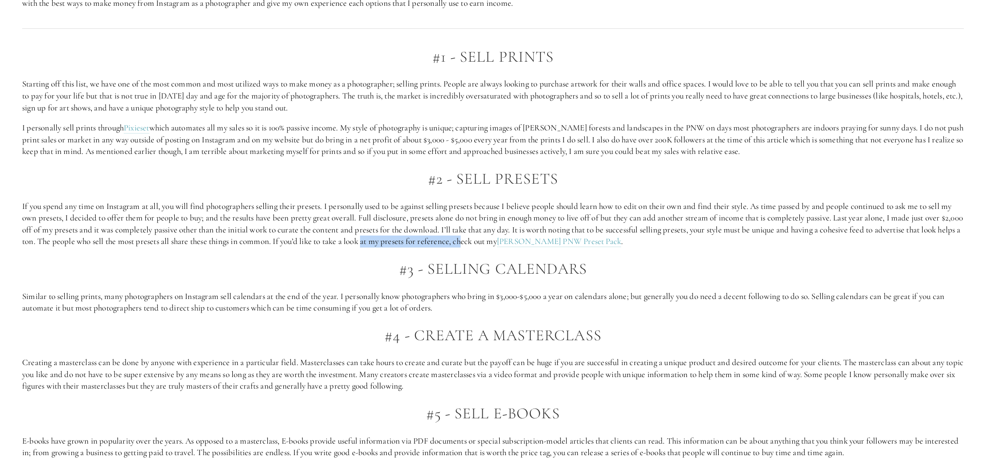
click at [508, 234] on p "If you spend any time on Instagram at all, you will find photographers selling …" at bounding box center [493, 223] width 942 height 47
drag, startPoint x: 691, startPoint y: 227, endPoint x: 795, endPoint y: 225, distance: 103.8
click at [795, 225] on p "If you spend any time on Instagram at all, you will find photographers selling …" at bounding box center [493, 223] width 942 height 47
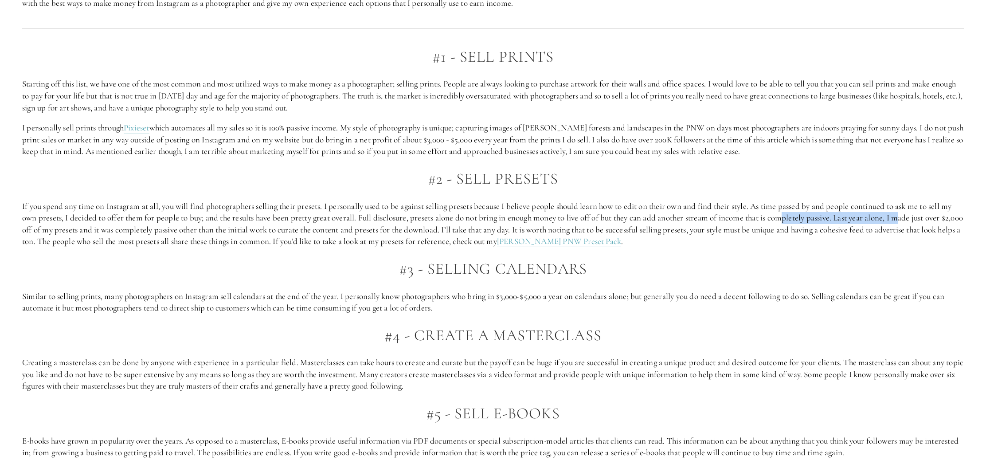
drag, startPoint x: 787, startPoint y: 215, endPoint x: 909, endPoint y: 212, distance: 121.5
click at [909, 212] on p "If you spend any time on Instagram at all, you will find photographers selling …" at bounding box center [493, 223] width 942 height 47
click at [950, 200] on p "If you spend any time on Instagram at all, you will find photographers selling …" at bounding box center [493, 223] width 942 height 47
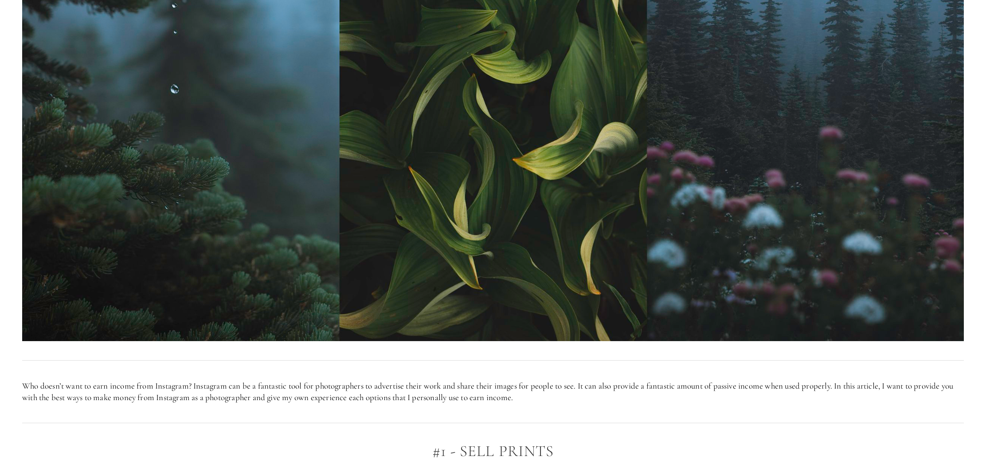
scroll to position [341, 0]
